Goal: Check status: Check status

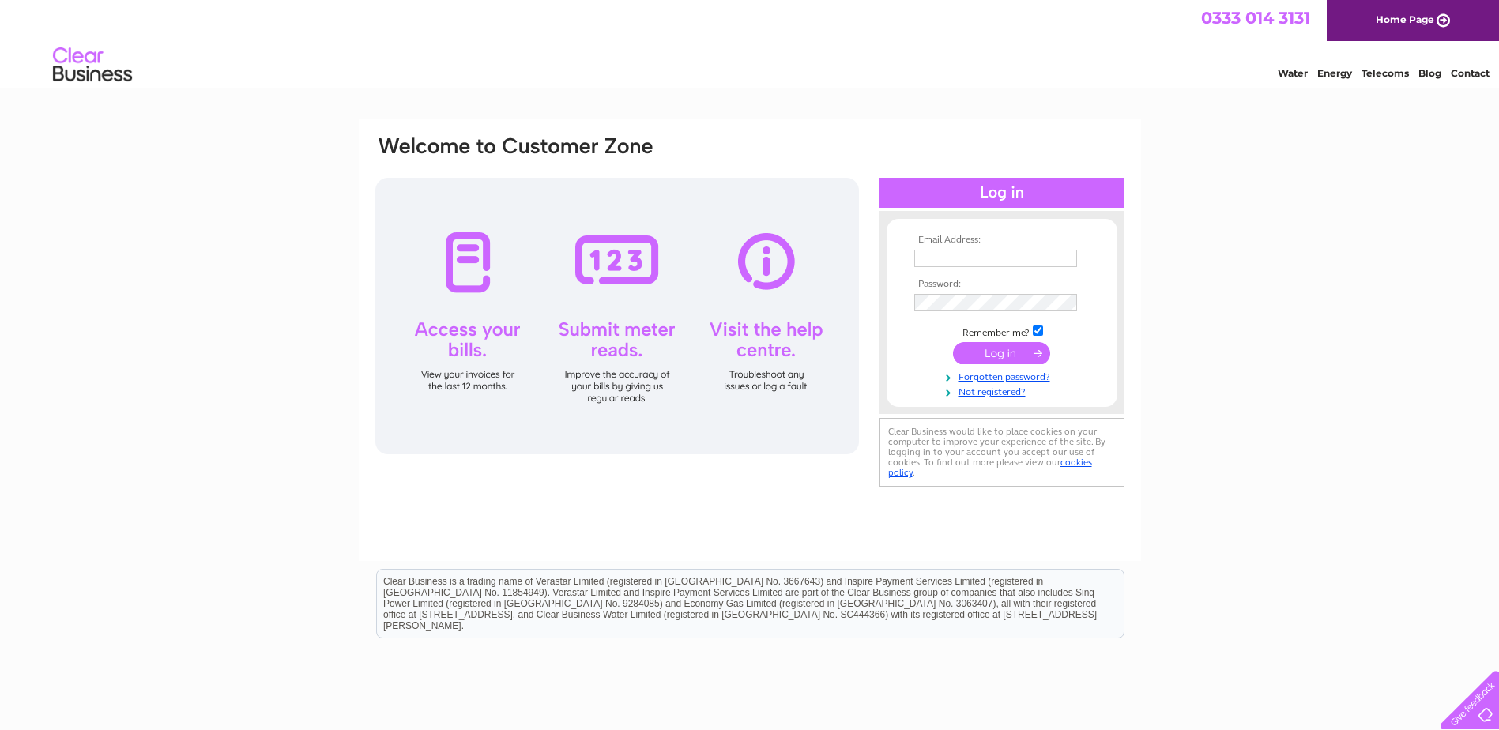
click at [935, 264] on input "text" at bounding box center [995, 258] width 163 height 17
click at [965, 259] on input "[EMAIL_ADDRESS][DOMAIN_NAME]" at bounding box center [995, 258] width 163 height 17
click at [959, 258] on input "[EMAIL_ADDRESS][DOMAIN_NAME]" at bounding box center [996, 259] width 164 height 19
click at [962, 258] on input "[EMAIL_ADDRESS][DOMAIN_NAME]" at bounding box center [996, 259] width 164 height 19
type input "[EMAIL_ADDRESS][DOMAIN_NAME]"
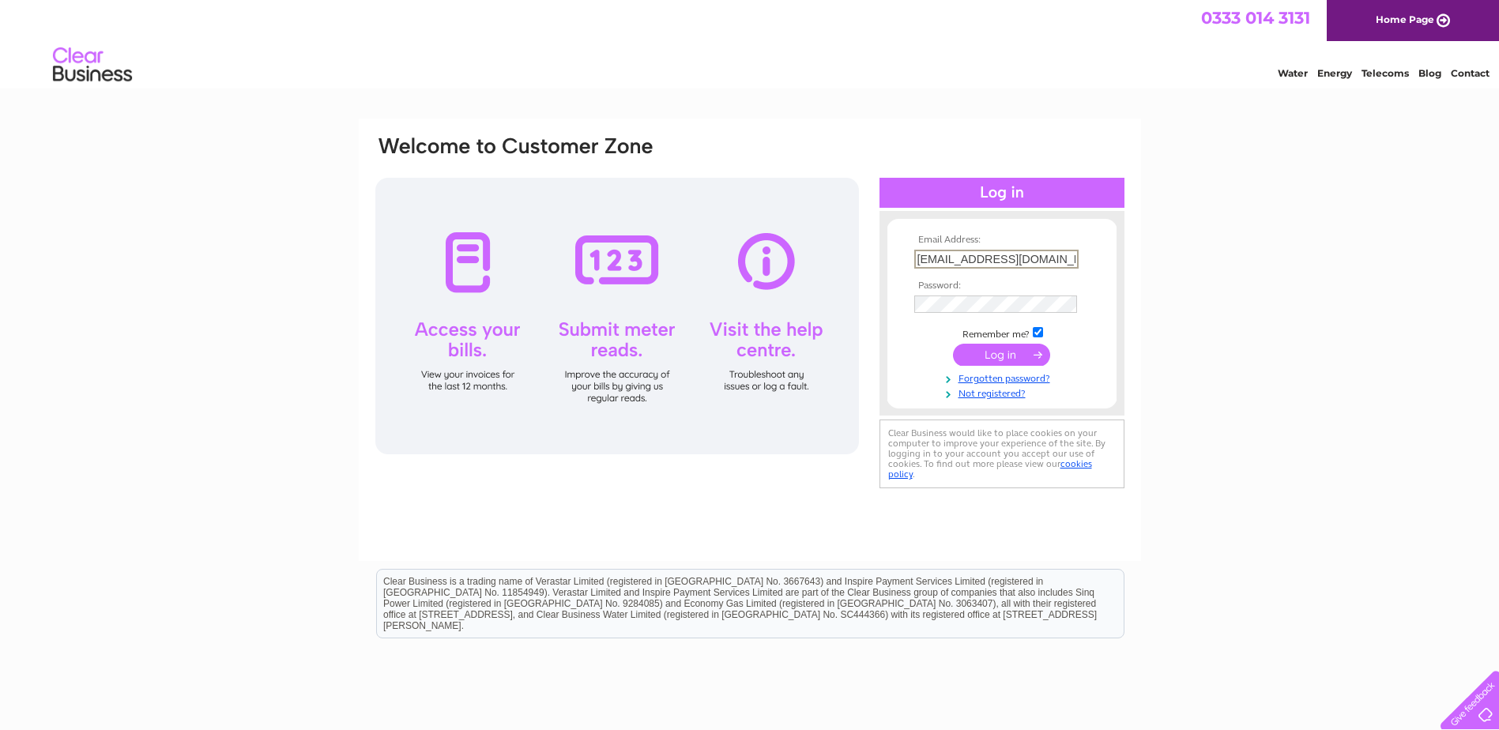
click at [950, 314] on tbody "Email Address: [EMAIL_ADDRESS][DOMAIN_NAME] Password: Remember me?" at bounding box center [1001, 317] width 183 height 165
click at [1418, 79] on div "Email Address: [EMAIL_ADDRESS][DOMAIN_NAME] Password:" at bounding box center [1429, 71] width 23 height 16
click at [953, 344] on input "submit" at bounding box center [1001, 355] width 97 height 22
click at [1014, 348] on input "submit" at bounding box center [1001, 353] width 97 height 22
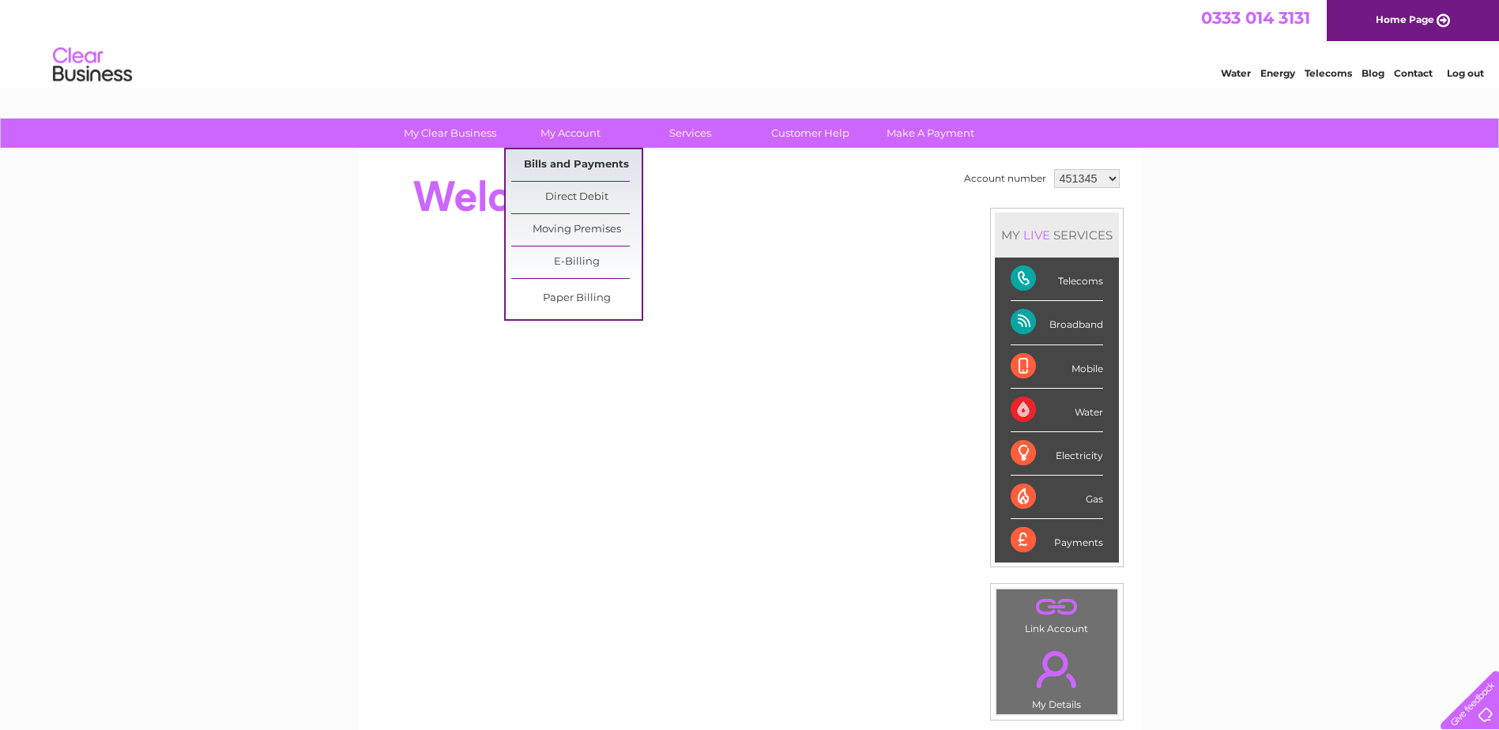
click at [556, 171] on link "Bills and Payments" at bounding box center [576, 165] width 130 height 32
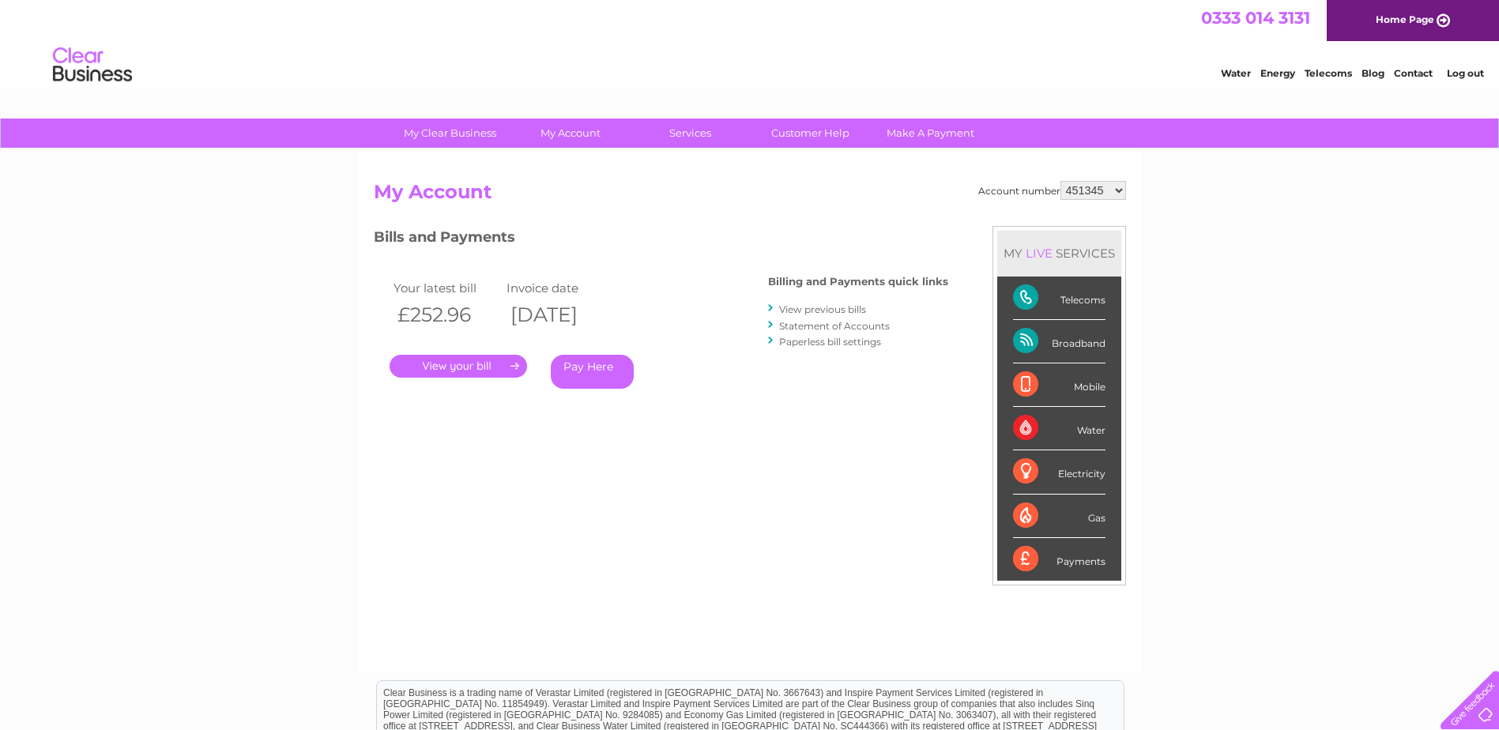
click at [799, 326] on link "Statement of Accounts" at bounding box center [834, 326] width 111 height 12
